Goal: Communication & Community: Connect with others

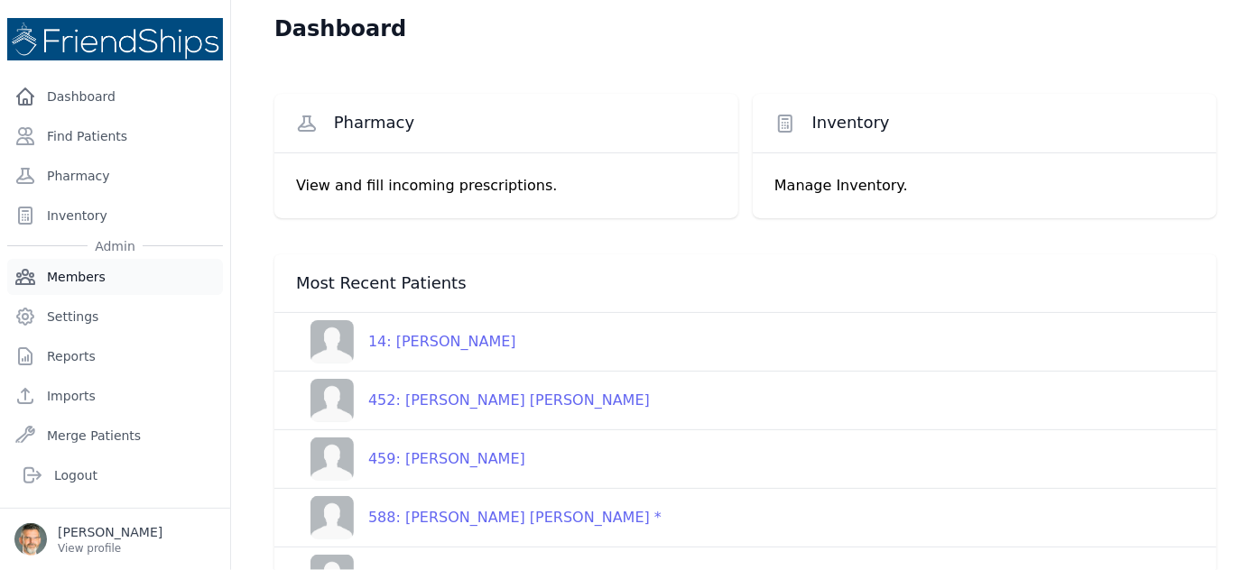
click at [66, 272] on link "Members" at bounding box center [115, 277] width 216 height 36
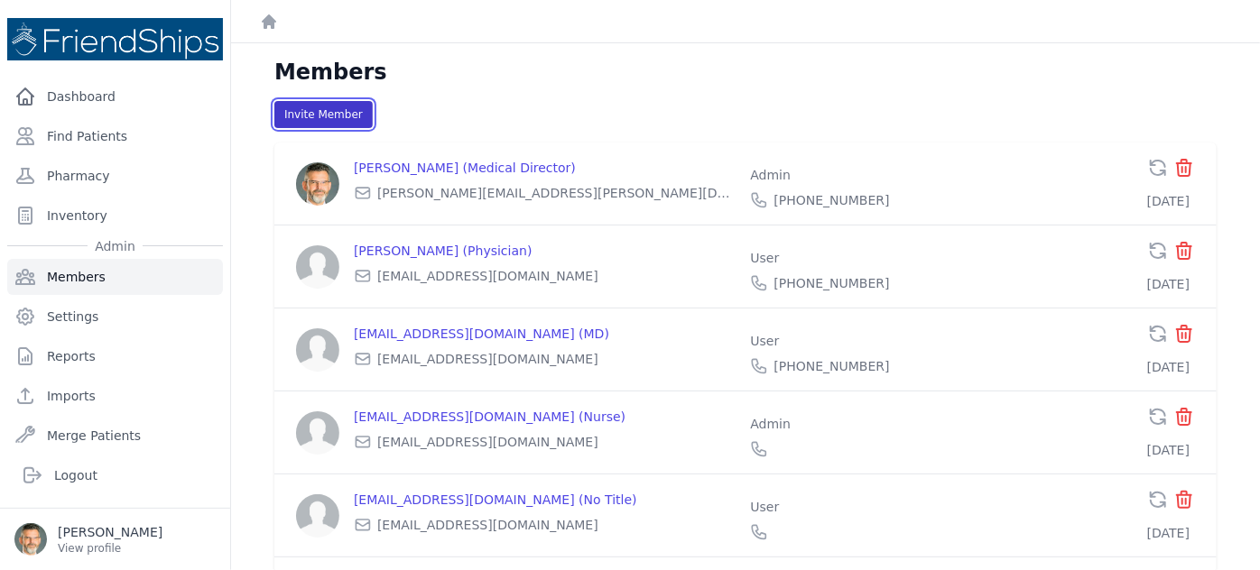
click at [322, 112] on button "Invite Member" at bounding box center [323, 114] width 98 height 27
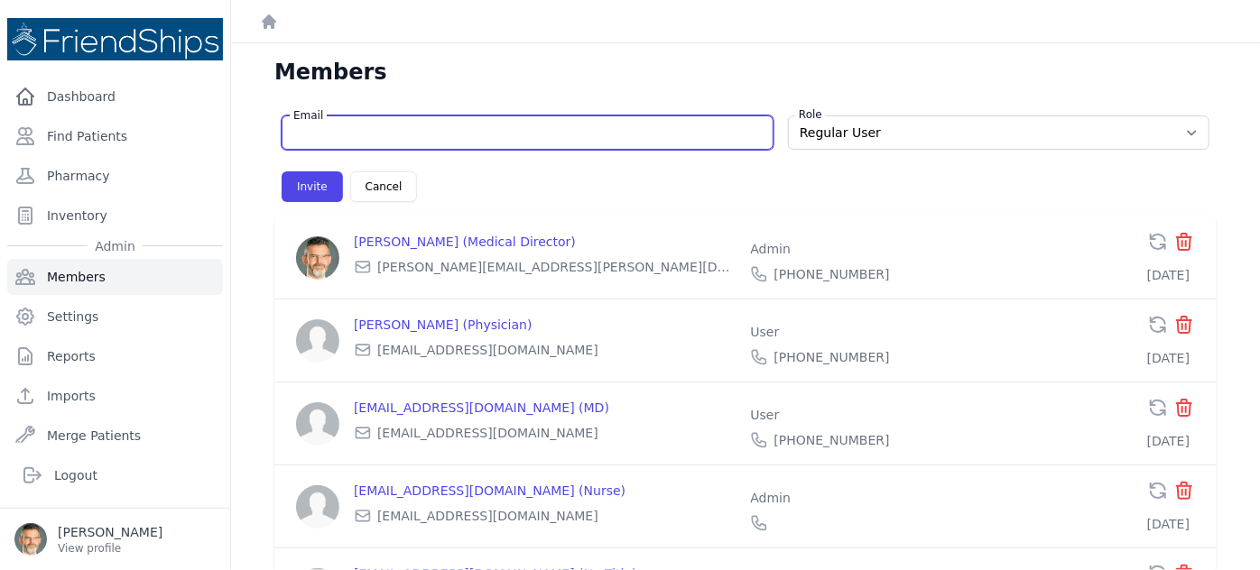
click at [342, 134] on input "Email" at bounding box center [527, 133] width 468 height 18
paste input "Mdouglas0766@gmail.com"
type input "Mdouglas0766@gmail.com"
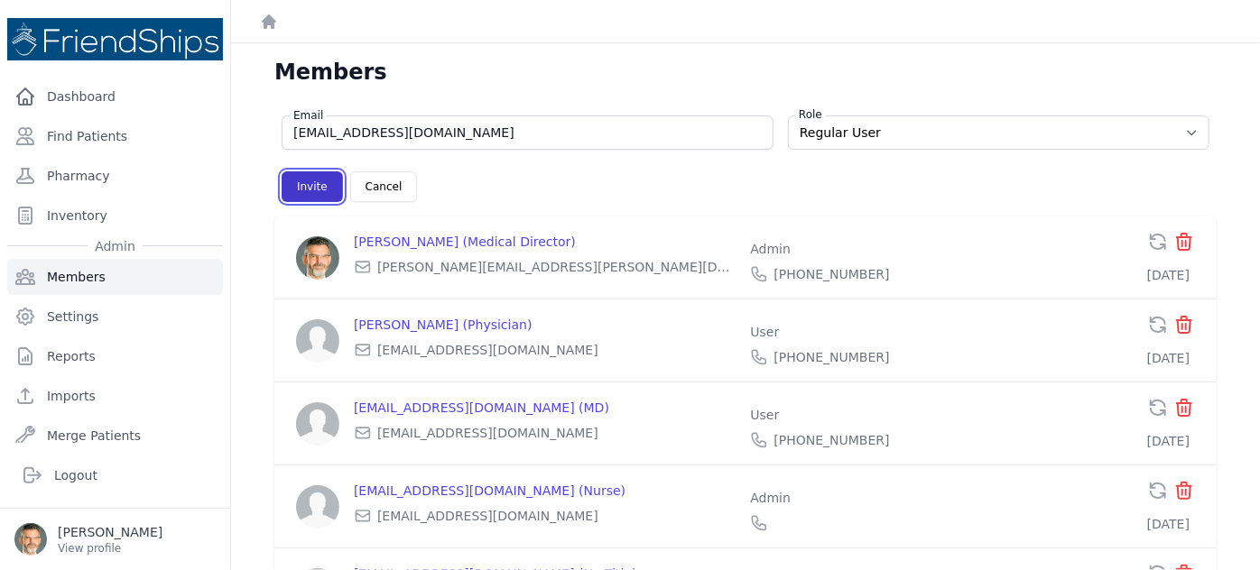
click at [305, 190] on button "Invite" at bounding box center [311, 186] width 61 height 31
select select "user"
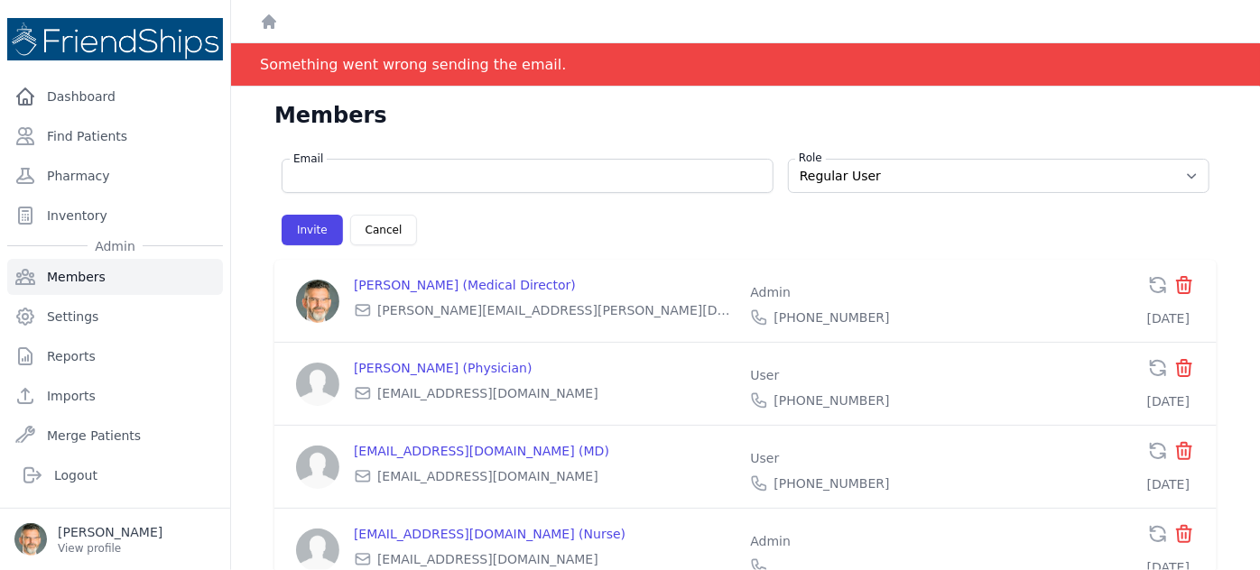
click at [313, 186] on div "Email" at bounding box center [527, 176] width 492 height 34
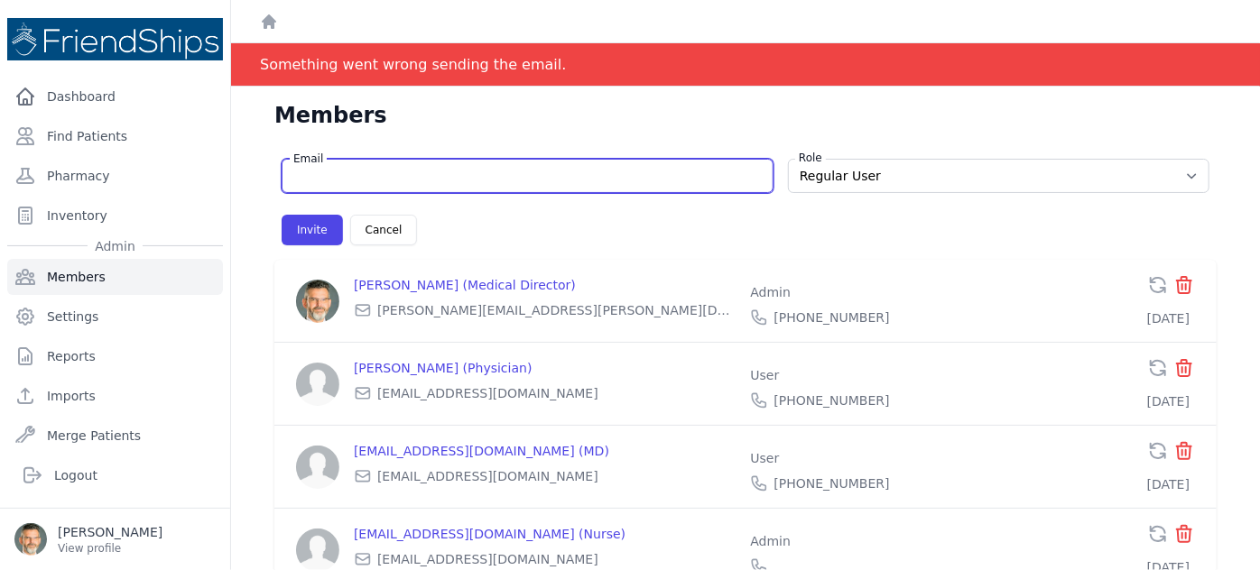
click at [313, 173] on input "Email" at bounding box center [527, 176] width 468 height 18
paste input "Mdouglas0766@gmail.com"
type input "Mdouglas0766@gmail.com"
select select "user"
type input "Mdouglas0766@gmail.com"
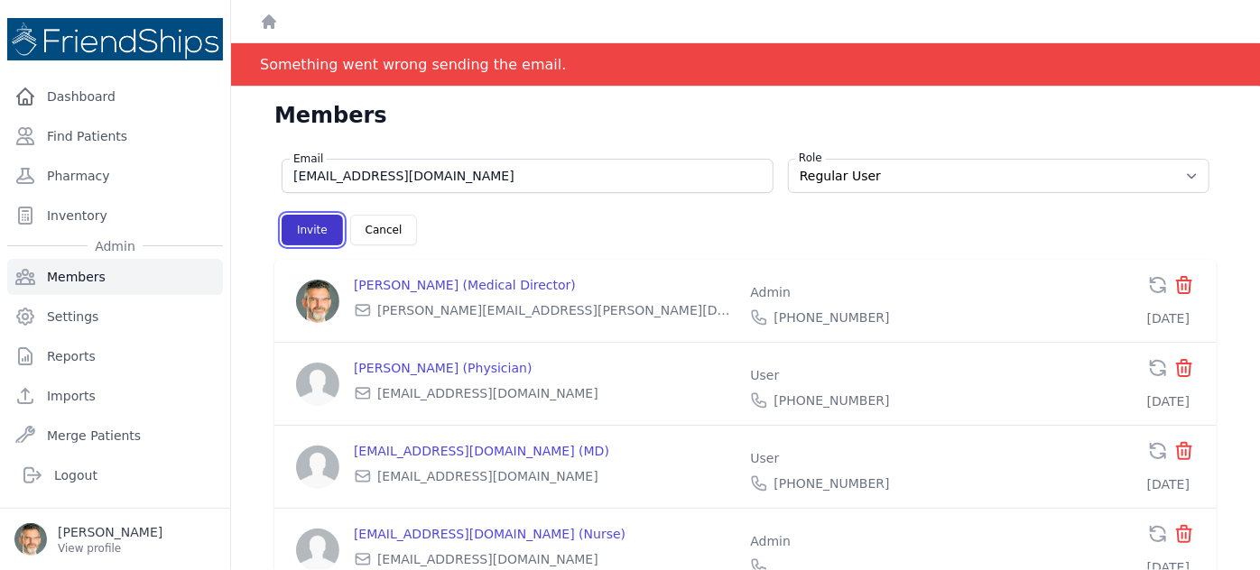
click at [309, 237] on button "Invite" at bounding box center [311, 230] width 61 height 31
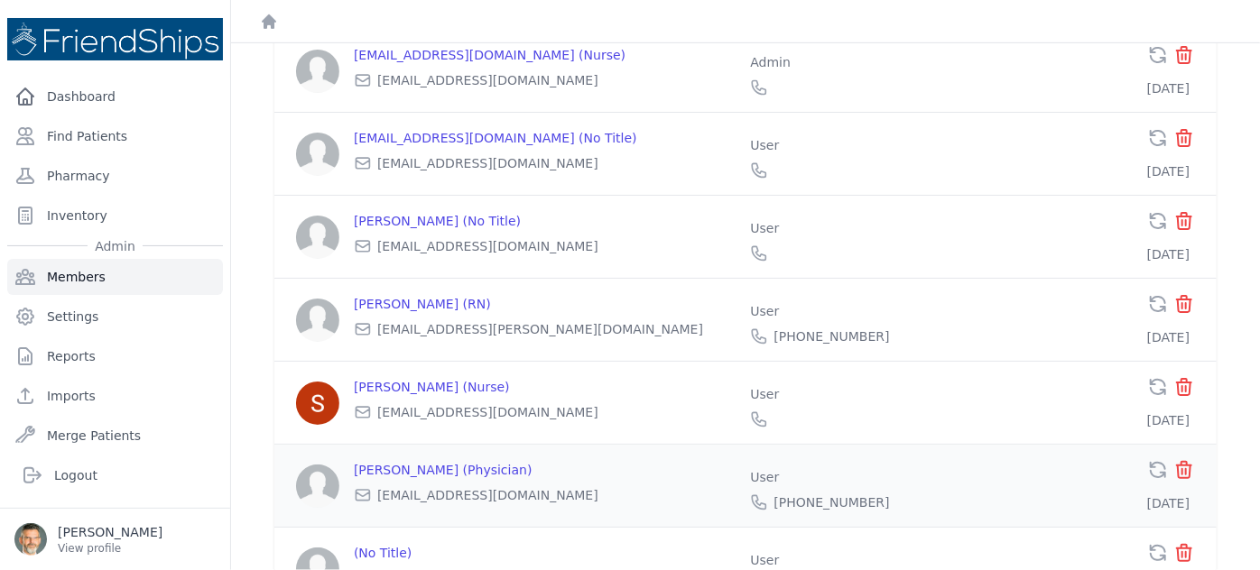
scroll to position [402, 0]
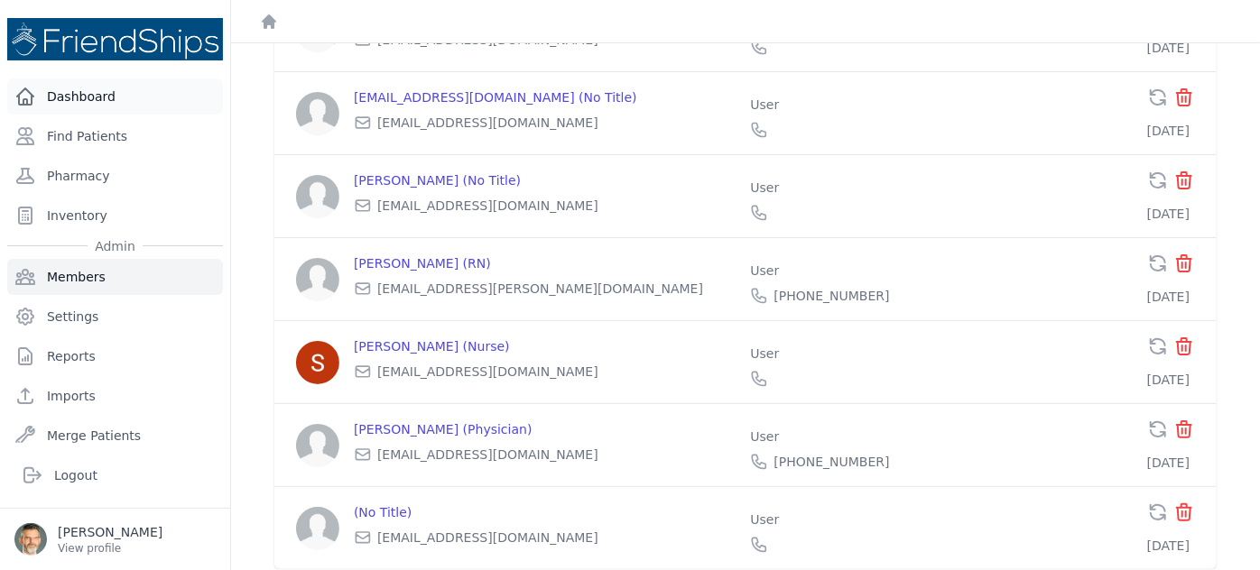
click at [81, 88] on link "Dashboard" at bounding box center [115, 96] width 216 height 36
